Goal: Task Accomplishment & Management: Manage account settings

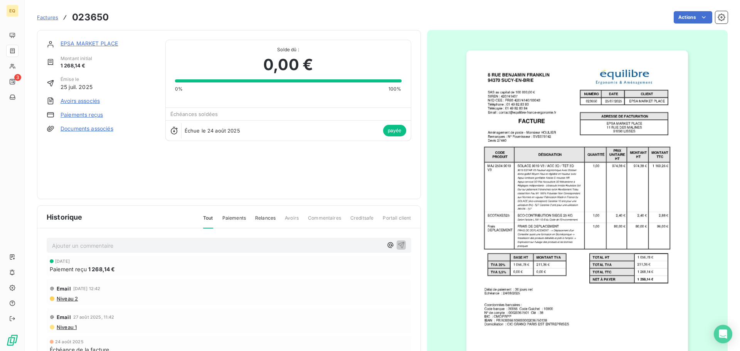
click at [50, 18] on span "Factures" at bounding box center [47, 17] width 21 height 6
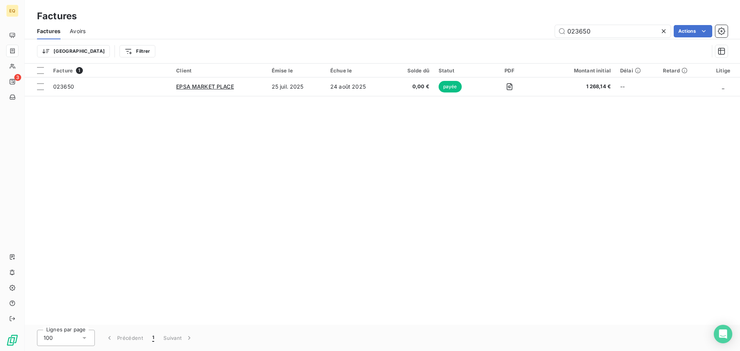
drag, startPoint x: 596, startPoint y: 34, endPoint x: 554, endPoint y: 35, distance: 41.7
click at [554, 35] on div "023650 Actions" at bounding box center [411, 31] width 633 height 12
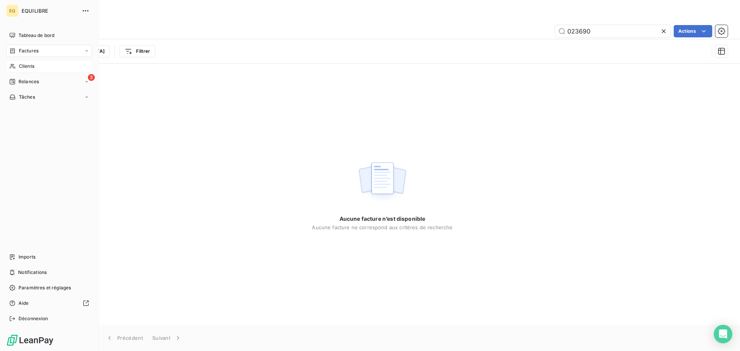
type input "023690"
drag, startPoint x: 36, startPoint y: 65, endPoint x: 44, endPoint y: 65, distance: 8.5
click at [39, 65] on div "Clients" at bounding box center [49, 66] width 86 height 12
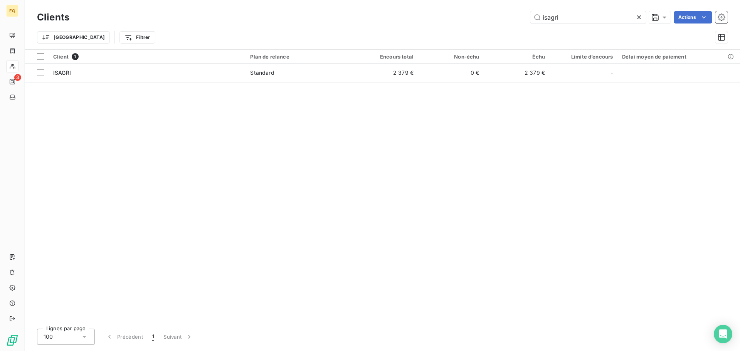
drag, startPoint x: 545, startPoint y: 19, endPoint x: 529, endPoint y: 22, distance: 15.7
click at [531, 20] on input "isagri" at bounding box center [589, 17] width 116 height 12
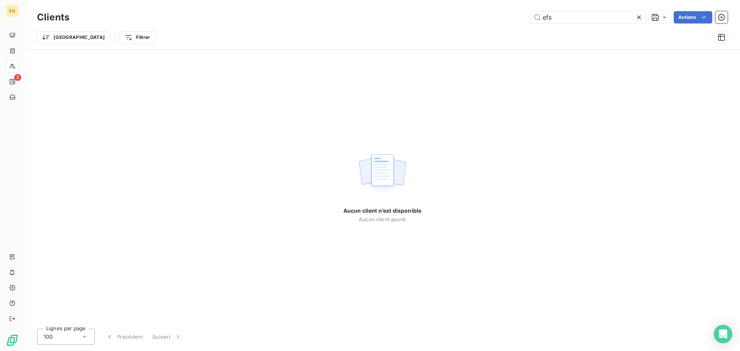
type input "efs"
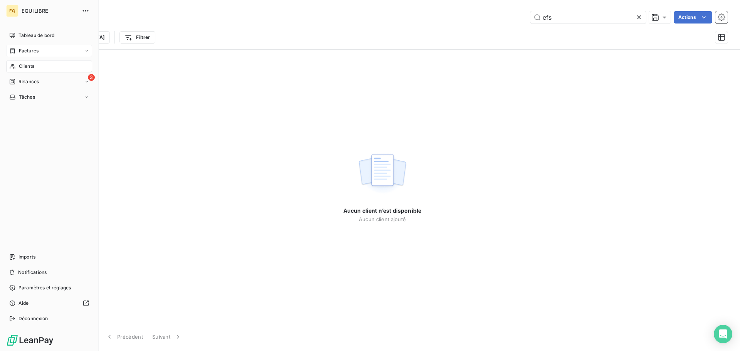
click at [41, 50] on div "Factures" at bounding box center [49, 51] width 86 height 12
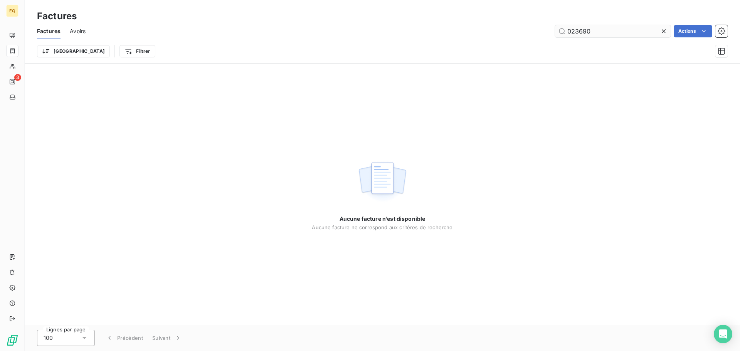
drag, startPoint x: 609, startPoint y: 29, endPoint x: 564, endPoint y: 32, distance: 45.3
click at [565, 32] on input "023690" at bounding box center [613, 31] width 116 height 12
type input "023649"
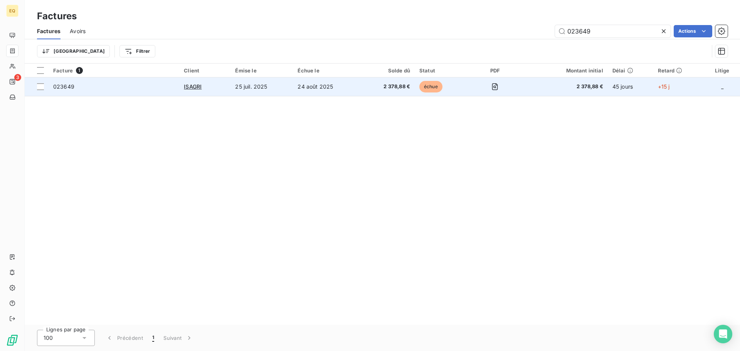
click at [276, 86] on td "25 juil. 2025" at bounding box center [262, 87] width 62 height 19
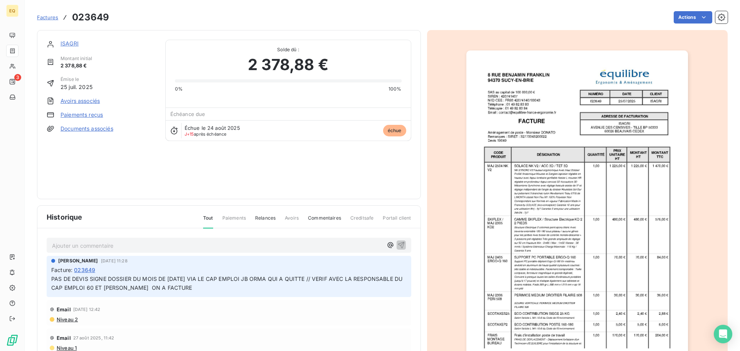
click at [50, 17] on span "Factures" at bounding box center [47, 17] width 21 height 6
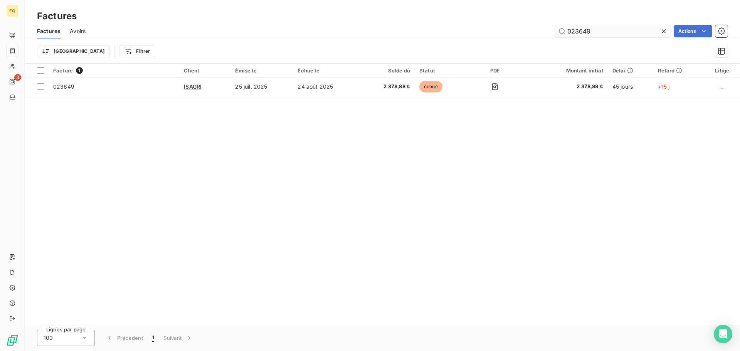
drag, startPoint x: 599, startPoint y: 31, endPoint x: 558, endPoint y: 30, distance: 40.5
click at [558, 30] on input "023649" at bounding box center [613, 31] width 116 height 12
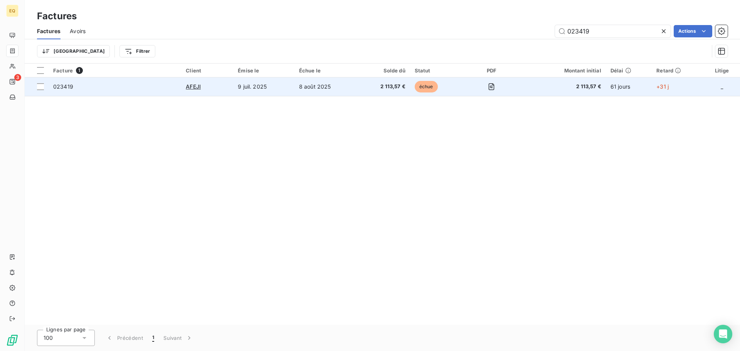
type input "023419"
click at [321, 87] on td "8 août 2025" at bounding box center [326, 87] width 63 height 19
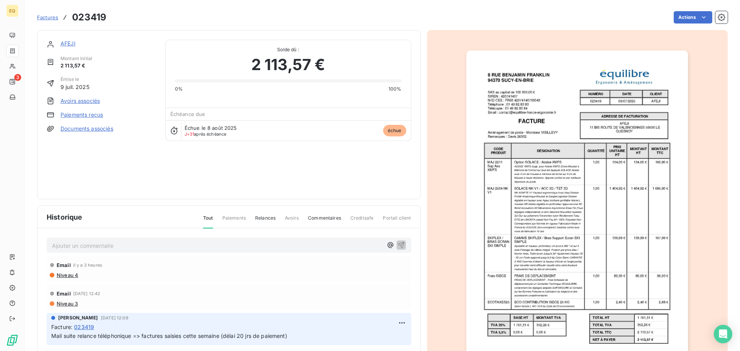
click at [69, 43] on link "AFEJI" at bounding box center [68, 43] width 15 height 7
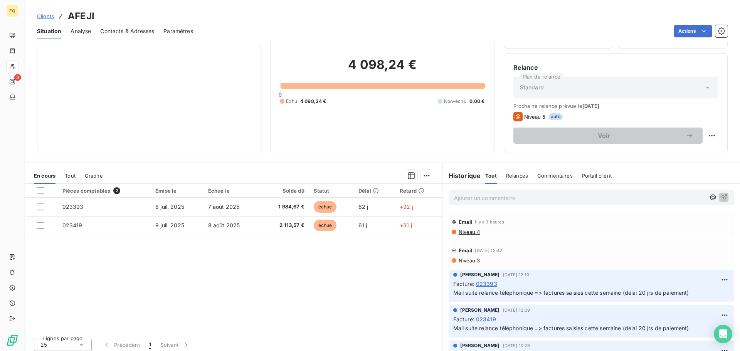
scroll to position [52, 0]
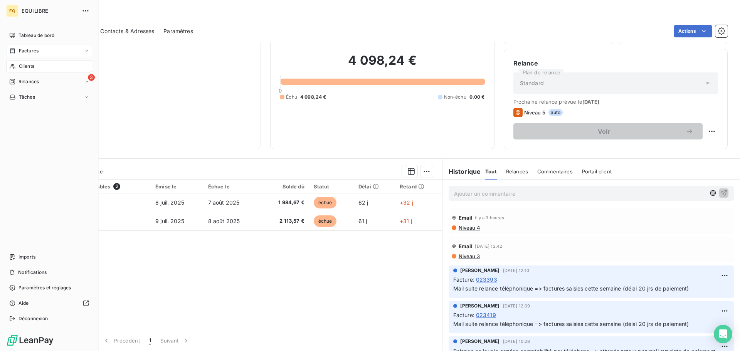
drag, startPoint x: 38, startPoint y: 50, endPoint x: 82, endPoint y: 50, distance: 44.0
click at [38, 50] on span "Factures" at bounding box center [29, 50] width 20 height 7
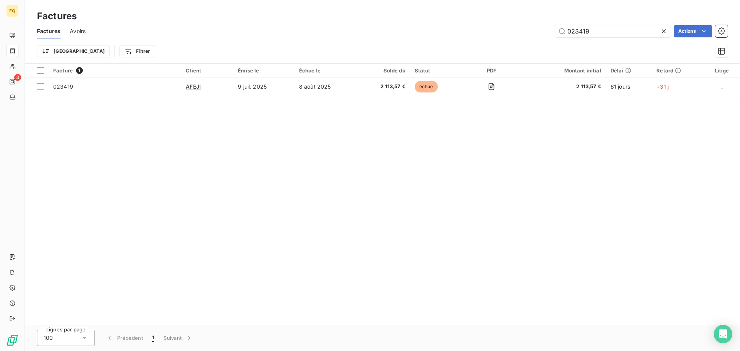
drag, startPoint x: 595, startPoint y: 30, endPoint x: 552, endPoint y: 30, distance: 43.2
click at [552, 30] on div "023419 Actions" at bounding box center [411, 31] width 633 height 12
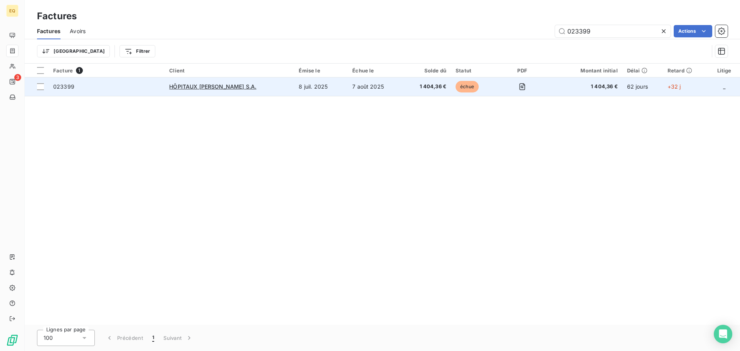
type input "023399"
click at [265, 84] on div "HÔPITAUX [PERSON_NAME] S.A." at bounding box center [229, 87] width 120 height 8
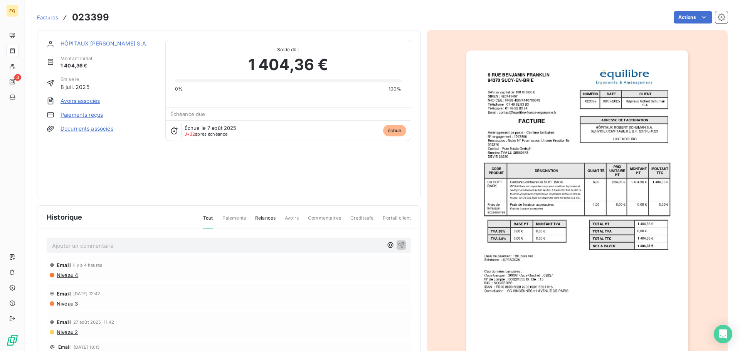
click at [100, 42] on link "HÔPITAUX [PERSON_NAME] S.A." at bounding box center [104, 43] width 87 height 7
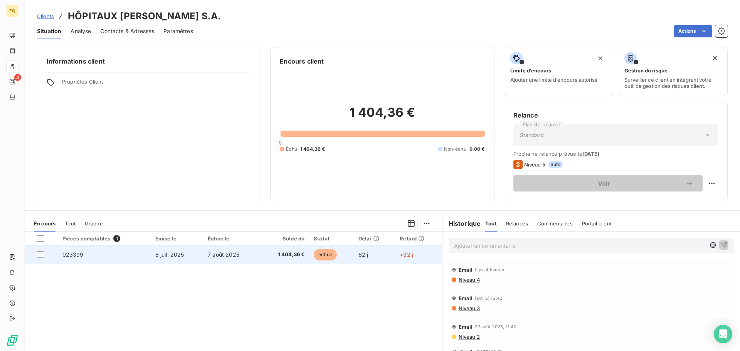
click at [153, 253] on td "8 juil. 2025" at bounding box center [177, 255] width 52 height 19
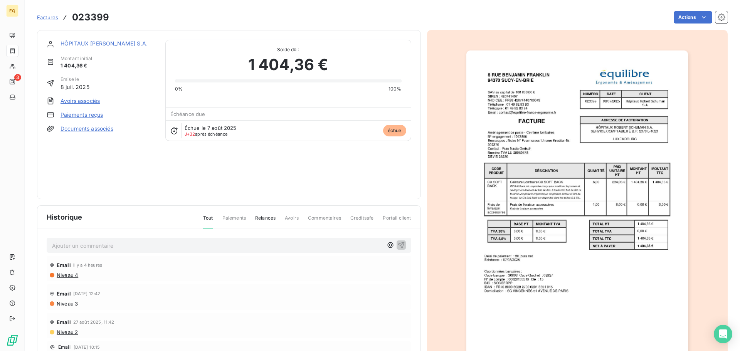
click at [86, 129] on link "Documents associés" at bounding box center [87, 129] width 53 height 8
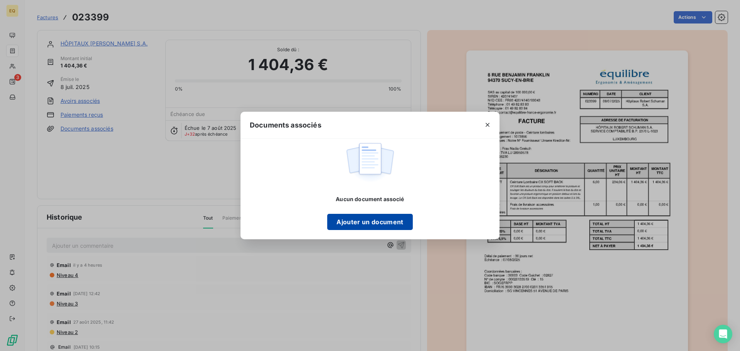
click at [361, 224] on button "Ajouter un document" at bounding box center [369, 222] width 85 height 16
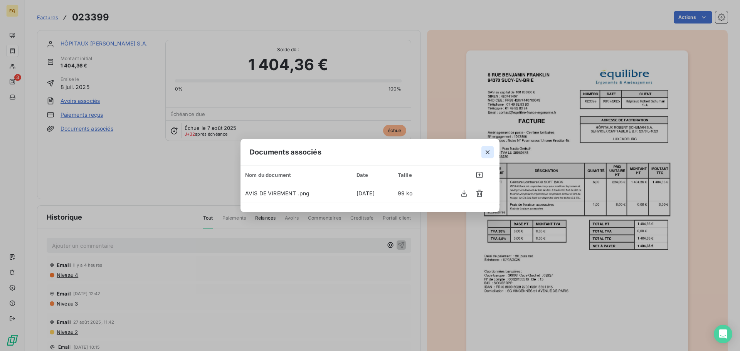
click at [487, 150] on icon "button" at bounding box center [488, 152] width 8 height 8
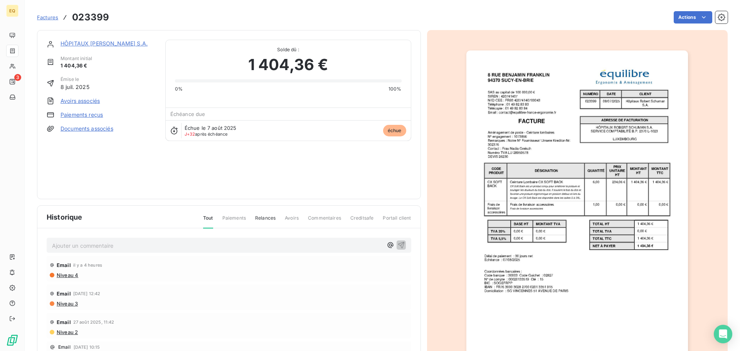
click at [103, 246] on p "Ajouter un commentaire ﻿" at bounding box center [217, 246] width 331 height 10
click at [388, 243] on icon "button" at bounding box center [391, 245] width 6 height 6
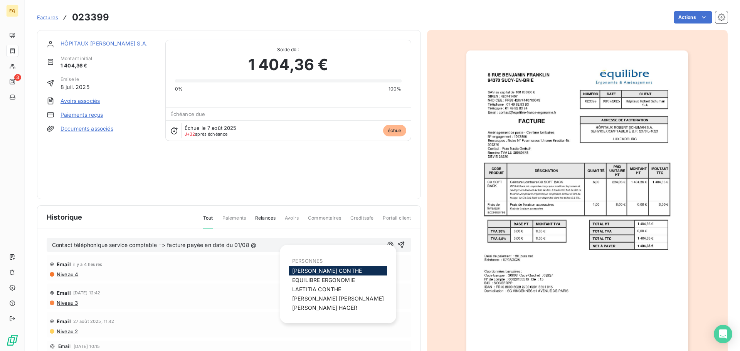
click at [309, 269] on span "[PERSON_NAME]" at bounding box center [327, 271] width 70 height 7
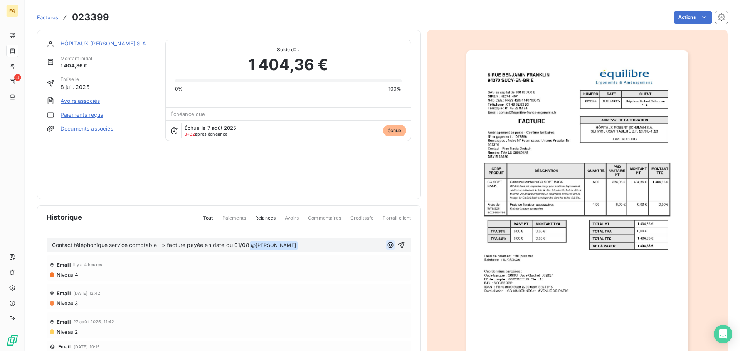
click at [388, 244] on icon "button" at bounding box center [391, 245] width 6 height 6
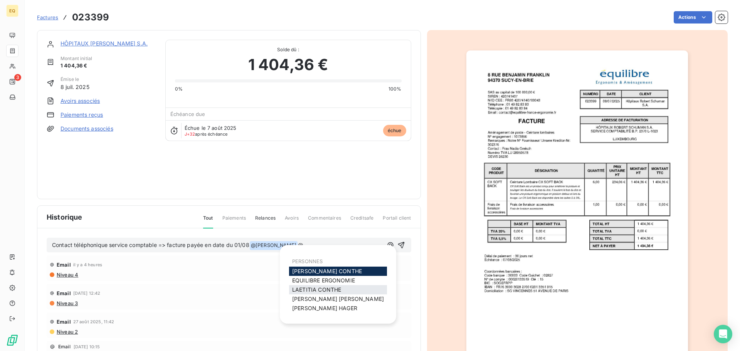
click at [315, 289] on span "[PERSON_NAME]" at bounding box center [316, 290] width 49 height 7
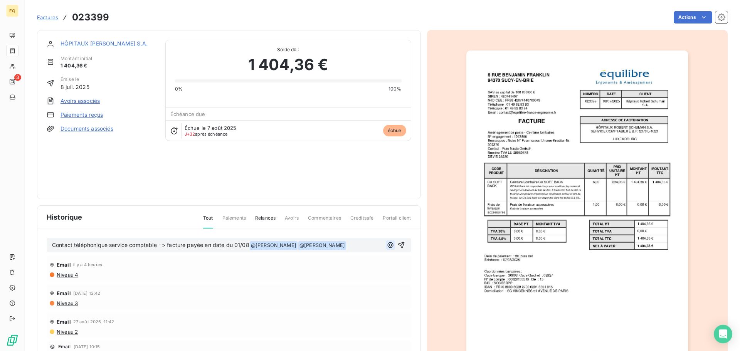
click at [387, 246] on icon "button" at bounding box center [391, 245] width 8 height 8
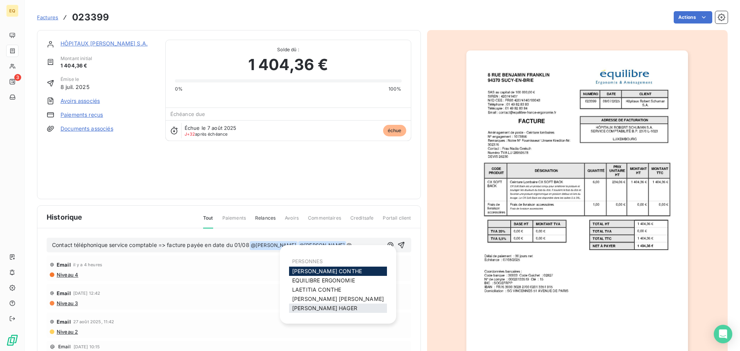
click at [310, 307] on span "[PERSON_NAME]" at bounding box center [324, 308] width 65 height 7
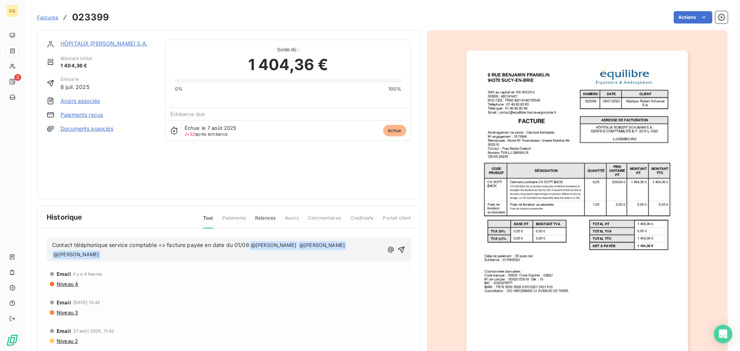
click at [248, 245] on span "Contact téléphonique service comptable => facture payée en date du 01/08" at bounding box center [150, 245] width 197 height 7
click at [398, 247] on icon "button" at bounding box center [402, 250] width 8 height 8
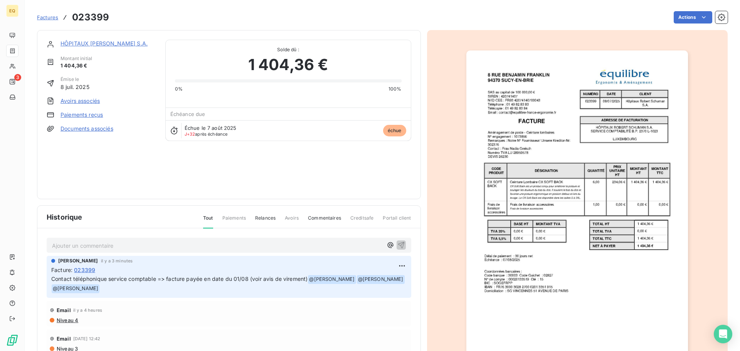
click at [80, 128] on link "Documents associés" at bounding box center [87, 129] width 53 height 8
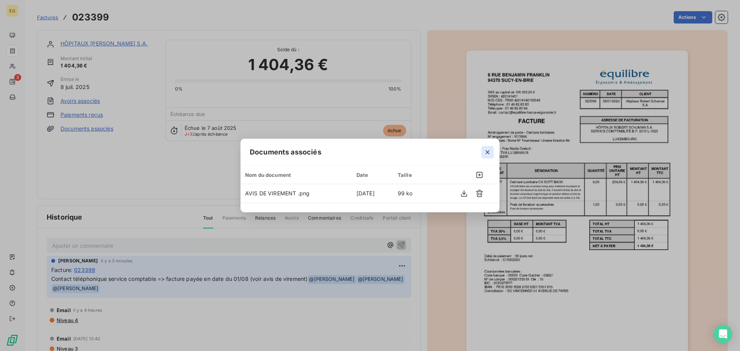
click at [487, 150] on icon "button" at bounding box center [488, 152] width 8 height 8
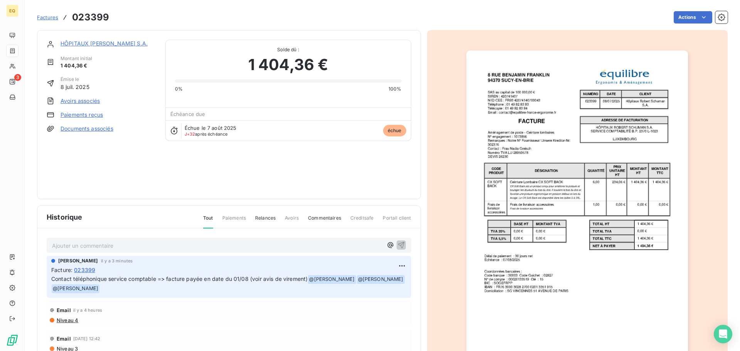
click at [97, 41] on link "HÔPITAUX [PERSON_NAME] S.A." at bounding box center [104, 43] width 87 height 7
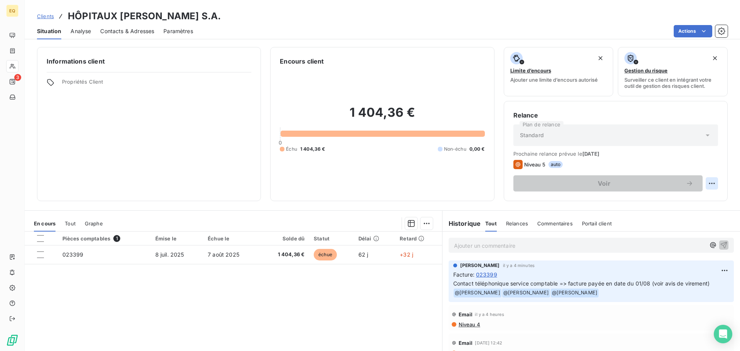
click at [706, 182] on html "EQ 3 Clients HÔPITAUX [PERSON_NAME] S.A. Situation Analyse Contacts & Adresses …" at bounding box center [370, 175] width 740 height 351
click at [679, 199] on div "Replanifier cette action" at bounding box center [674, 200] width 69 height 12
select select "8"
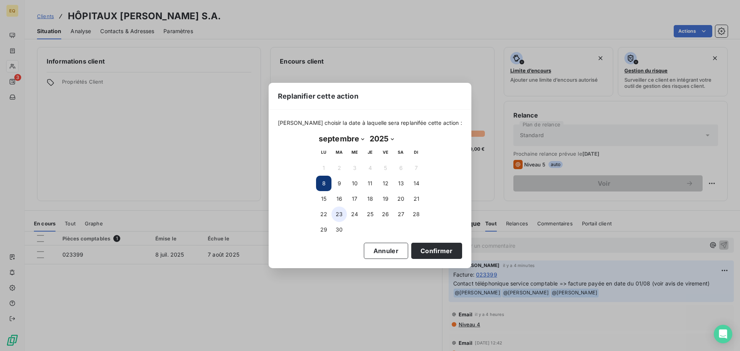
click at [340, 213] on button "23" at bounding box center [339, 214] width 15 height 15
drag, startPoint x: 422, startPoint y: 249, endPoint x: 219, endPoint y: 125, distance: 238.0
click at [222, 125] on div "Replanifier cette action [PERSON_NAME] choisir la date à laquelle sera replanif…" at bounding box center [370, 175] width 740 height 351
click at [425, 251] on button "Confirmer" at bounding box center [436, 251] width 51 height 16
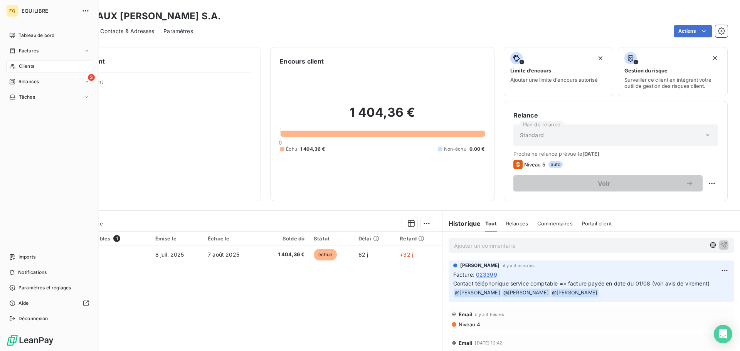
drag, startPoint x: 28, startPoint y: 65, endPoint x: 56, endPoint y: 67, distance: 28.6
click at [30, 66] on span "Clients" at bounding box center [26, 66] width 15 height 7
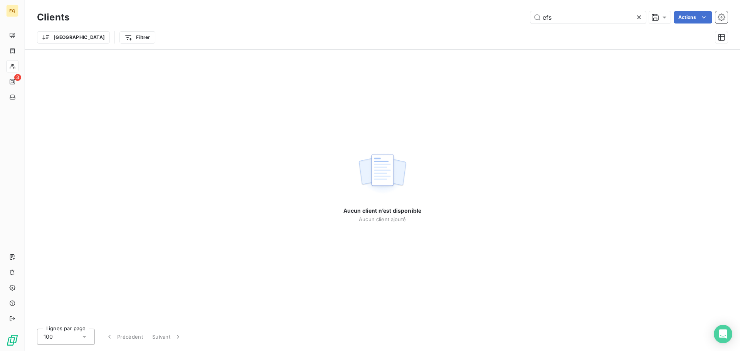
drag, startPoint x: 566, startPoint y: 15, endPoint x: 518, endPoint y: 13, distance: 47.9
click at [520, 13] on div "efs Actions" at bounding box center [403, 17] width 649 height 12
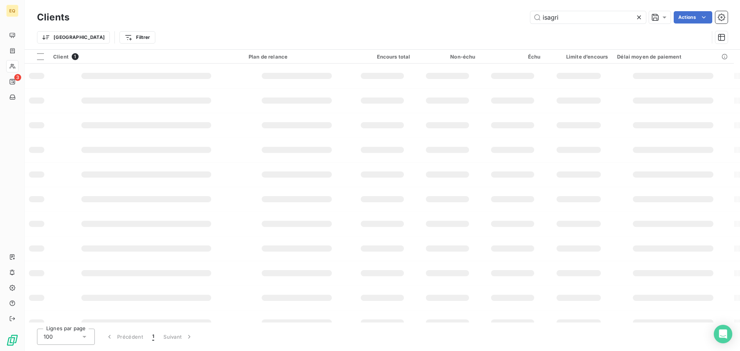
type input "isagri"
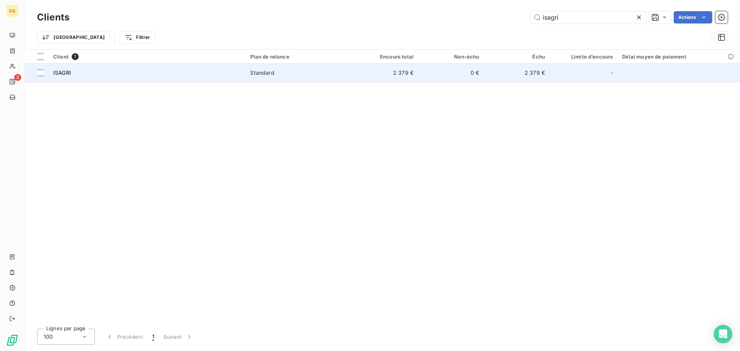
click at [261, 74] on div "Standard" at bounding box center [262, 73] width 24 height 8
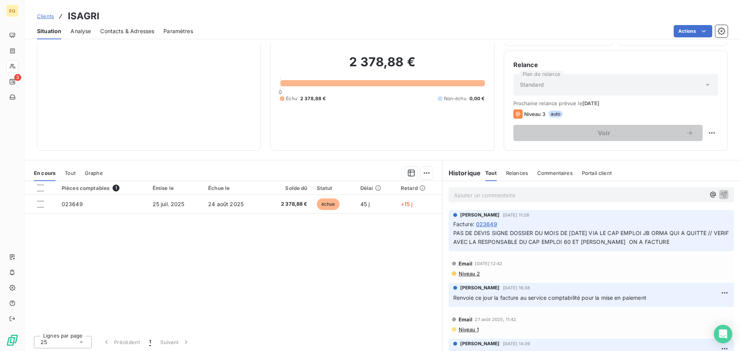
scroll to position [52, 0]
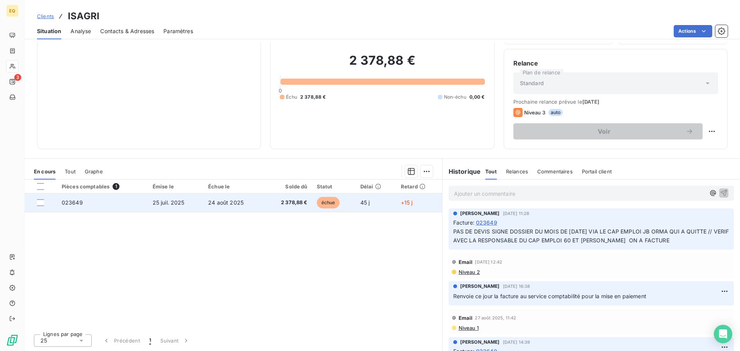
click at [194, 202] on td "25 juil. 2025" at bounding box center [176, 203] width 56 height 19
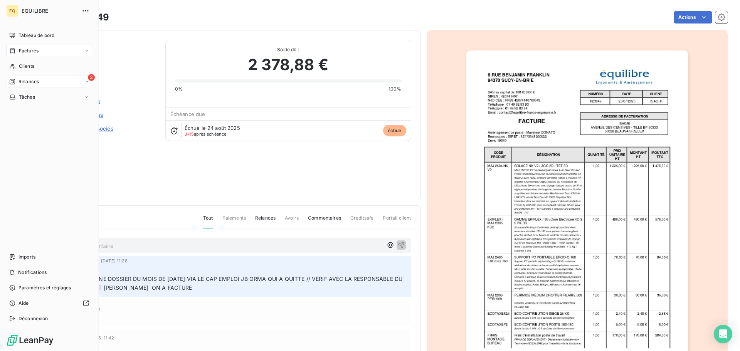
click at [32, 80] on span "Relances" at bounding box center [29, 81] width 20 height 7
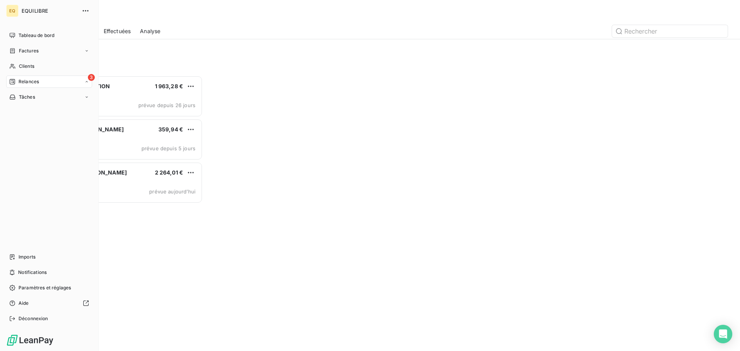
scroll to position [270, 160]
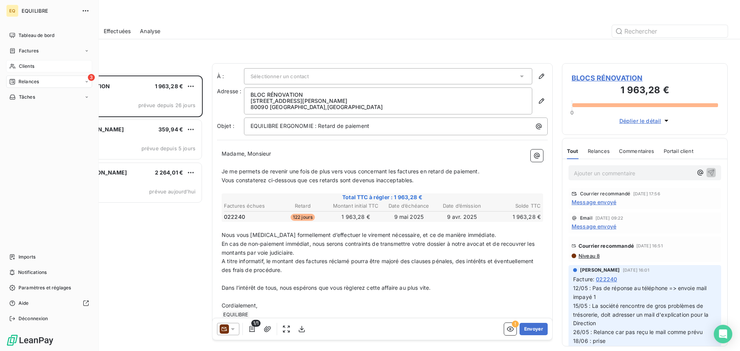
click at [26, 64] on span "Clients" at bounding box center [26, 66] width 15 height 7
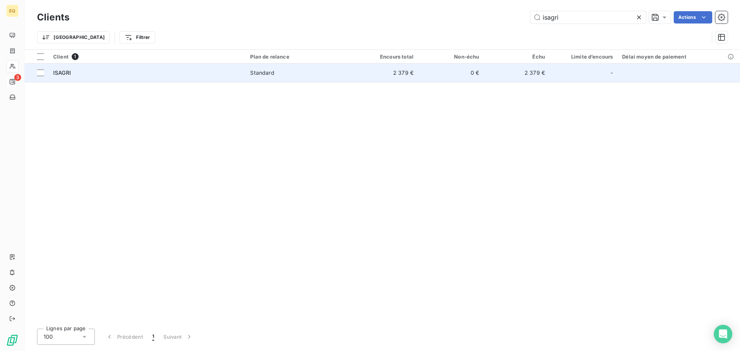
click at [412, 67] on td "2 379 €" at bounding box center [386, 73] width 66 height 19
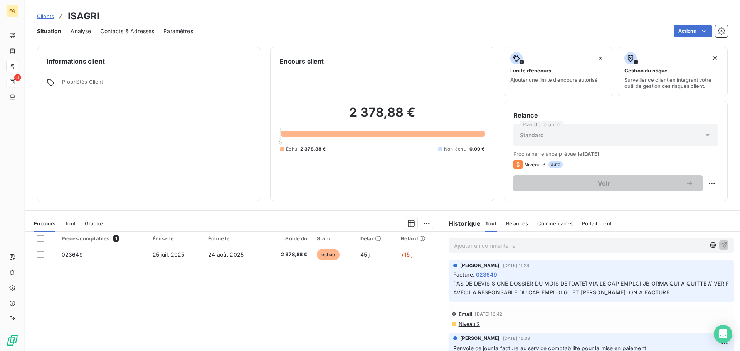
click at [140, 31] on span "Contacts & Adresses" at bounding box center [127, 31] width 54 height 8
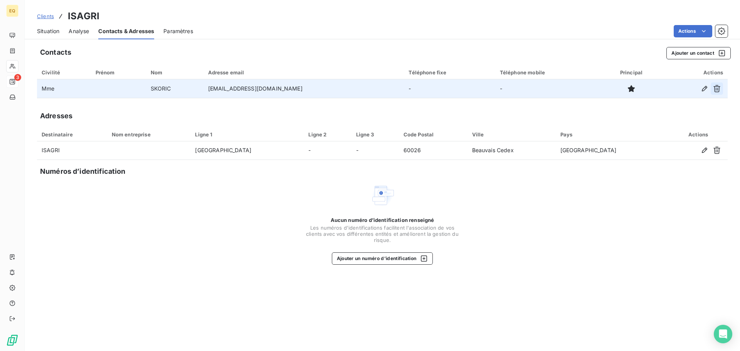
click at [716, 88] on icon "button" at bounding box center [717, 89] width 8 height 8
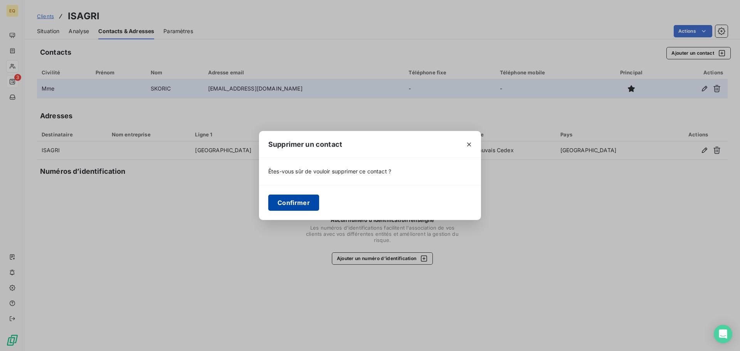
click at [303, 202] on button "Confirmer" at bounding box center [293, 203] width 51 height 16
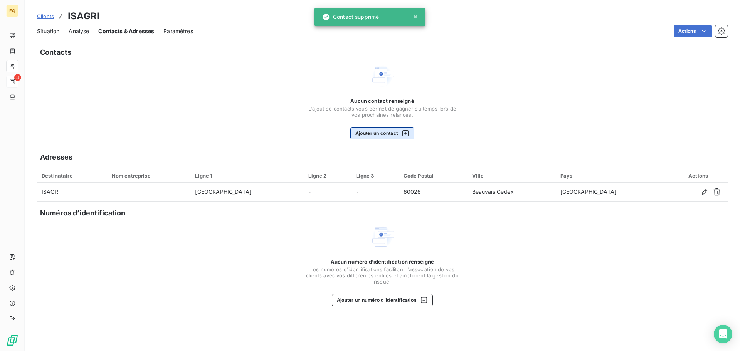
click at [379, 134] on button "Ajouter un contact" at bounding box center [383, 133] width 64 height 12
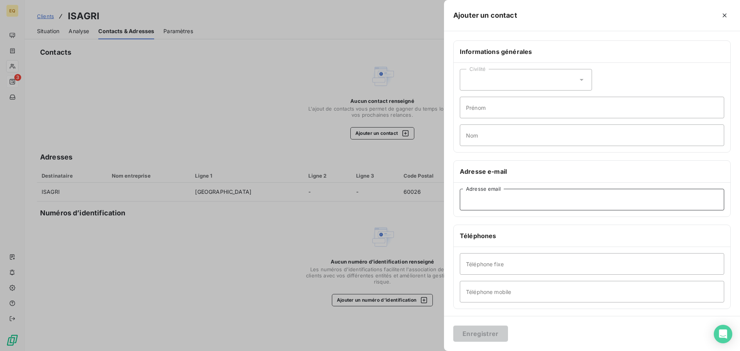
click at [479, 201] on input "Adresse email" at bounding box center [592, 200] width 265 height 22
type input "[EMAIL_ADDRESS][DOMAIN_NAME]"
drag, startPoint x: 478, startPoint y: 335, endPoint x: 475, endPoint y: 312, distance: 22.5
click at [478, 334] on button "Enregistrer" at bounding box center [481, 334] width 55 height 16
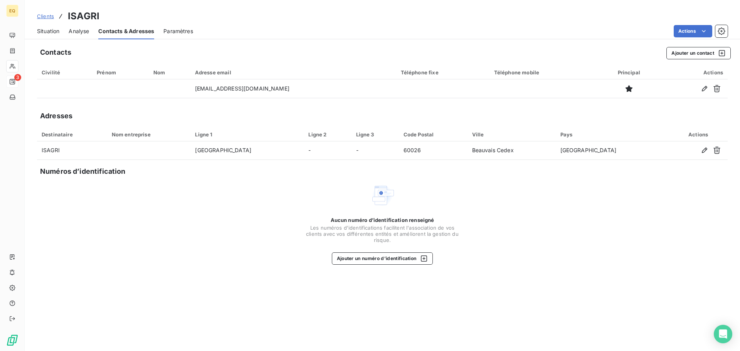
click at [43, 16] on span "Clients" at bounding box center [45, 16] width 17 height 6
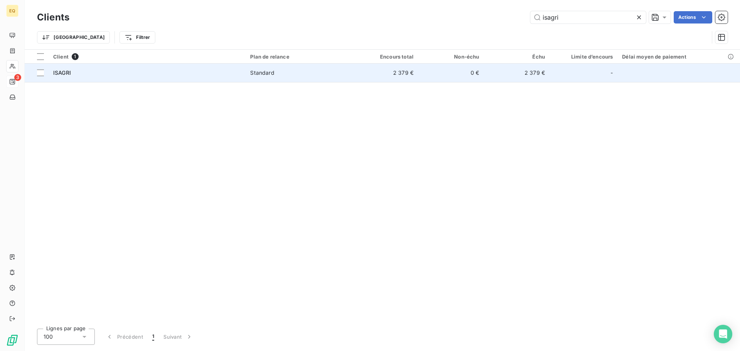
click at [179, 74] on div "ISAGRI" at bounding box center [147, 73] width 188 height 8
